Goal: Information Seeking & Learning: Learn about a topic

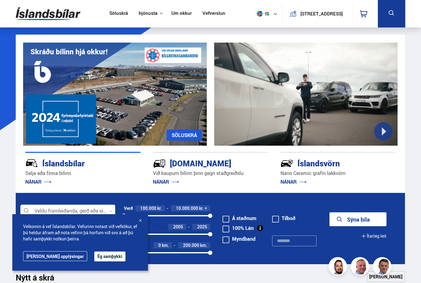
click at [171, 11] on link "Um okkur" at bounding box center [181, 13] width 20 height 6
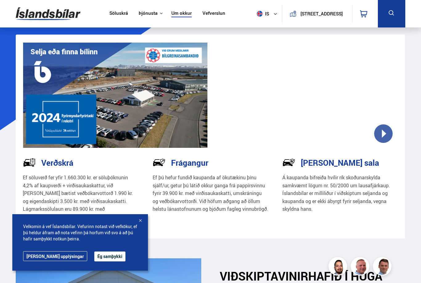
click at [109, 10] on link "Söluskrá" at bounding box center [118, 13] width 18 height 6
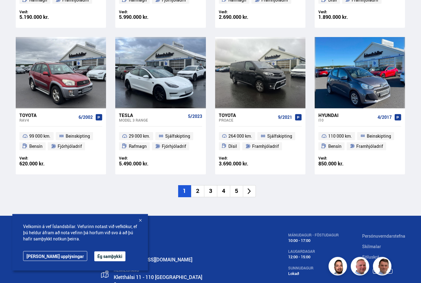
scroll to position [875, 0]
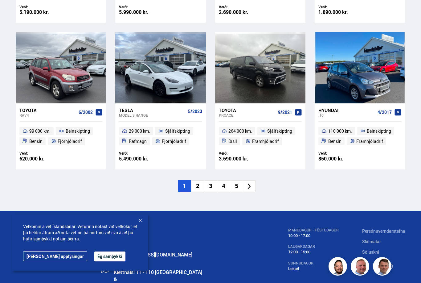
click at [195, 180] on li "2" at bounding box center [197, 186] width 13 height 12
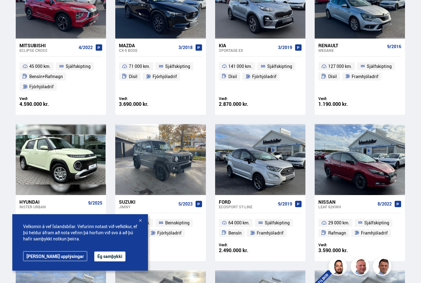
scroll to position [1, 0]
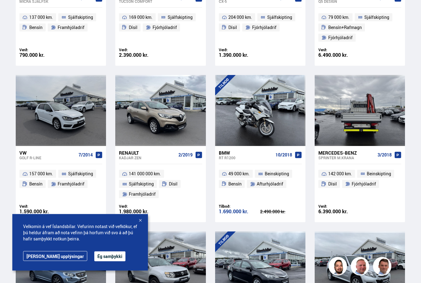
scroll to position [540, 0]
click at [377, 121] on div at bounding box center [378, 110] width 18 height 71
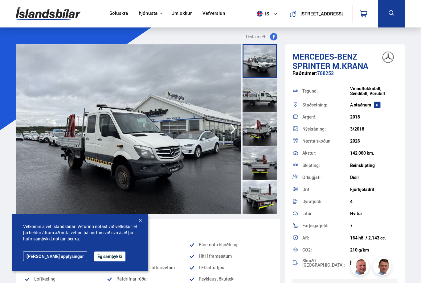
click at [44, 133] on img at bounding box center [128, 129] width 225 height 170
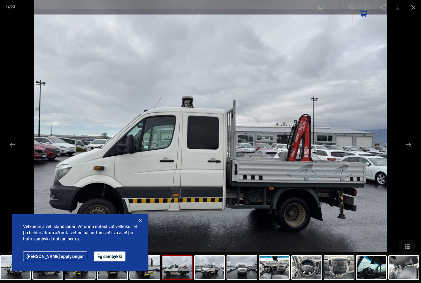
click at [412, 8] on button "Close gallery" at bounding box center [413, 7] width 15 height 14
